Goal: Check status: Check status

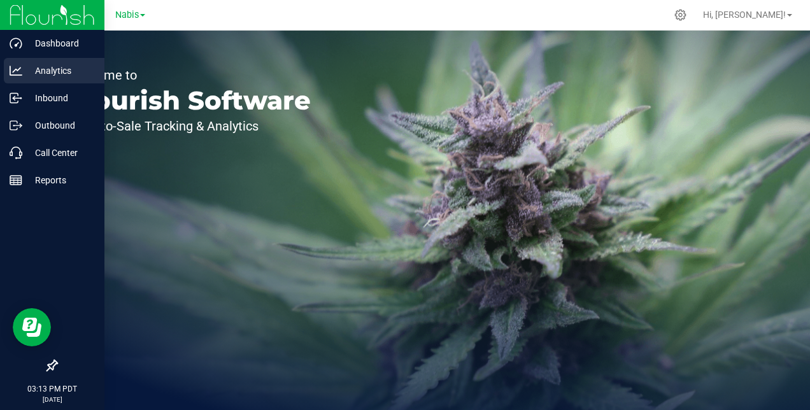
click at [52, 65] on p "Analytics" at bounding box center [60, 70] width 76 height 15
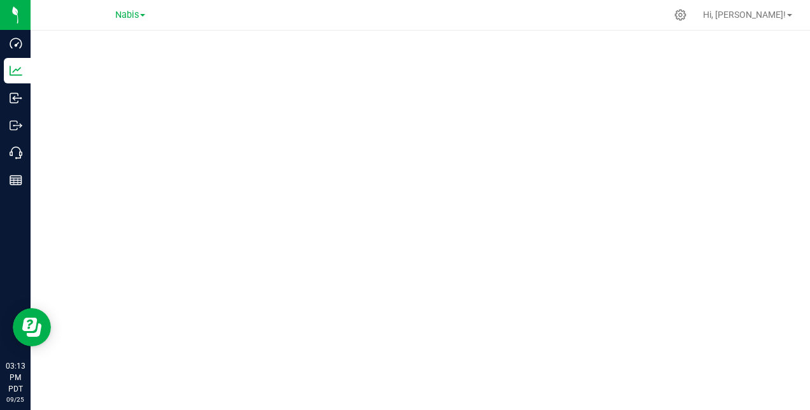
click at [123, 21] on div "Nabis" at bounding box center [130, 14] width 30 height 15
click at [136, 16] on span "Nabis" at bounding box center [127, 15] width 24 height 11
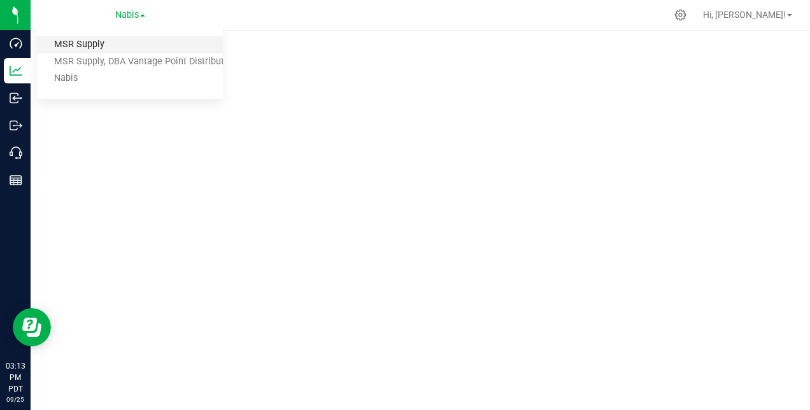
click at [99, 50] on link "MSR Supply" at bounding box center [130, 44] width 186 height 17
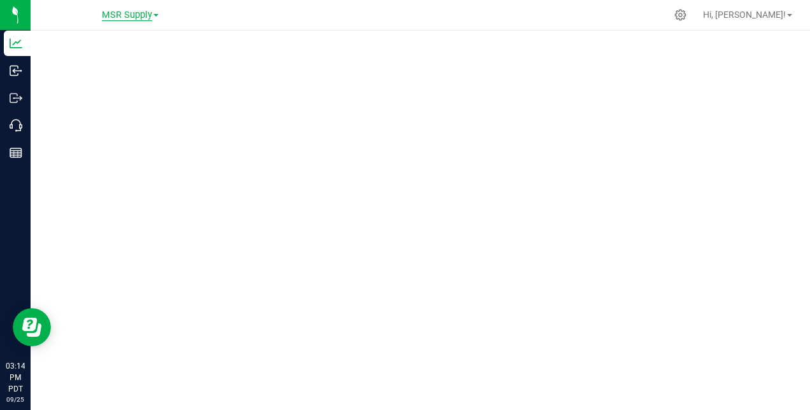
click at [139, 10] on span "MSR Supply" at bounding box center [127, 15] width 50 height 11
click at [104, 55] on link "MSR Supply, DBA Vantage Point Distribution" at bounding box center [130, 61] width 186 height 17
click at [136, 18] on span "MSR Supply, DBA Vantage Point Distribution" at bounding box center [128, 15] width 183 height 11
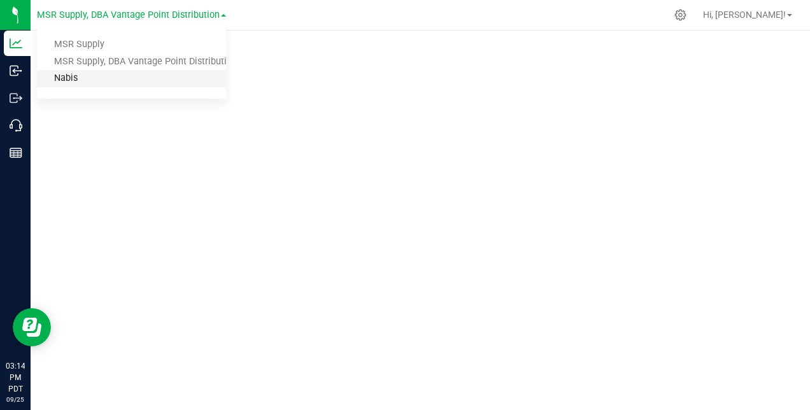
click at [89, 80] on link "Nabis" at bounding box center [131, 78] width 189 height 17
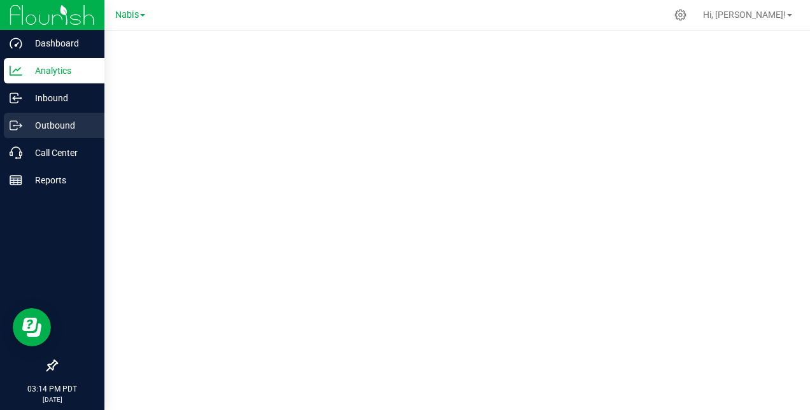
click at [41, 127] on p "Outbound" at bounding box center [60, 125] width 76 height 15
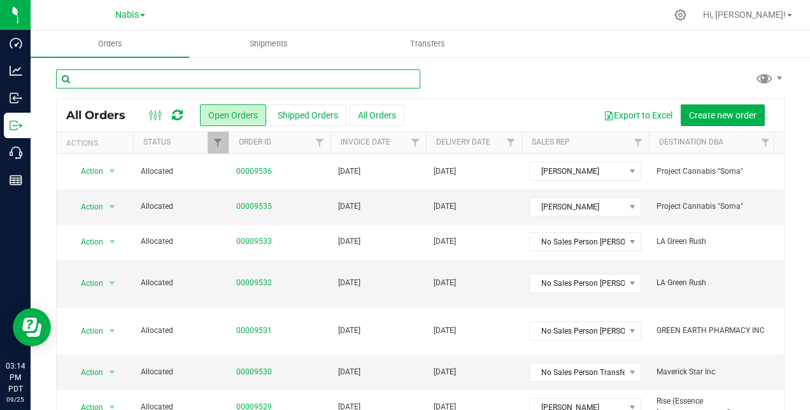
click at [148, 79] on input "text" at bounding box center [238, 78] width 364 height 19
paste input "00004745"
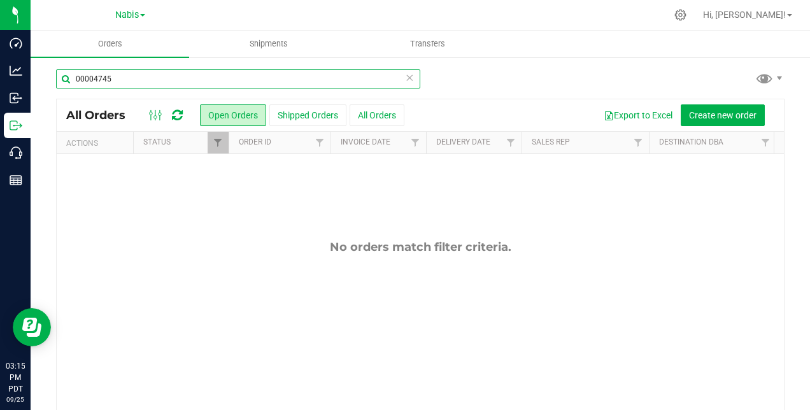
type input "00004745"
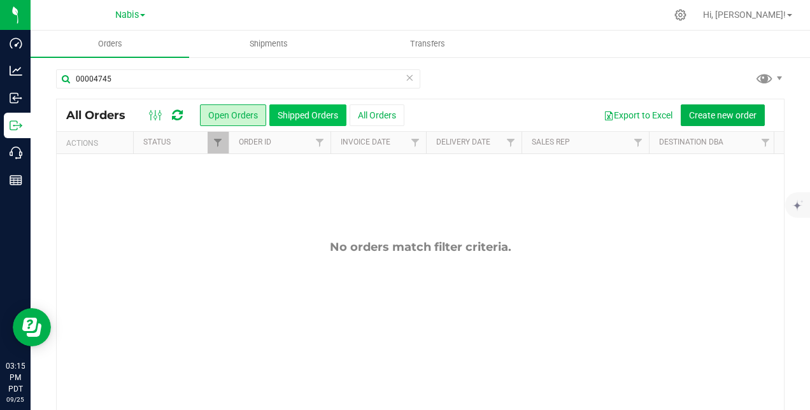
click at [306, 111] on button "Shipped Orders" at bounding box center [307, 115] width 77 height 22
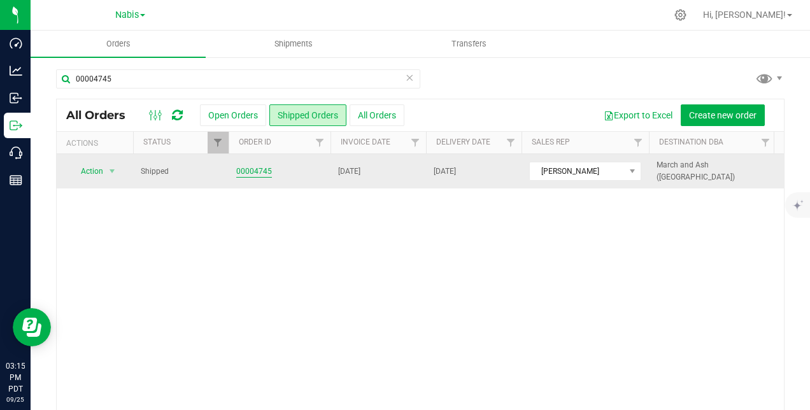
click at [251, 167] on link "00004745" at bounding box center [254, 171] width 36 height 12
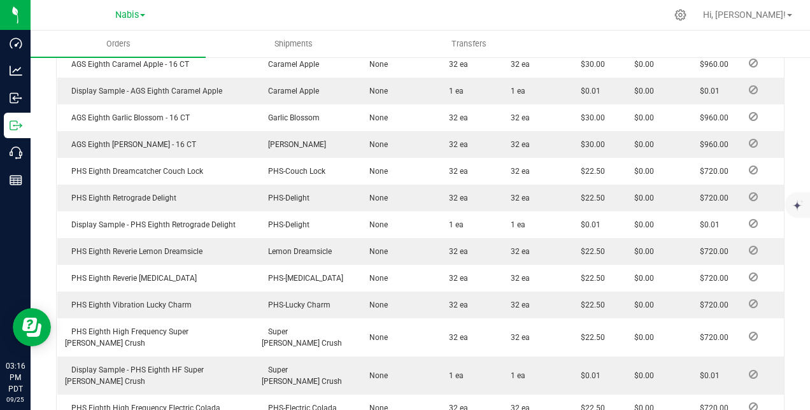
scroll to position [385, 0]
